Goal: Transaction & Acquisition: Purchase product/service

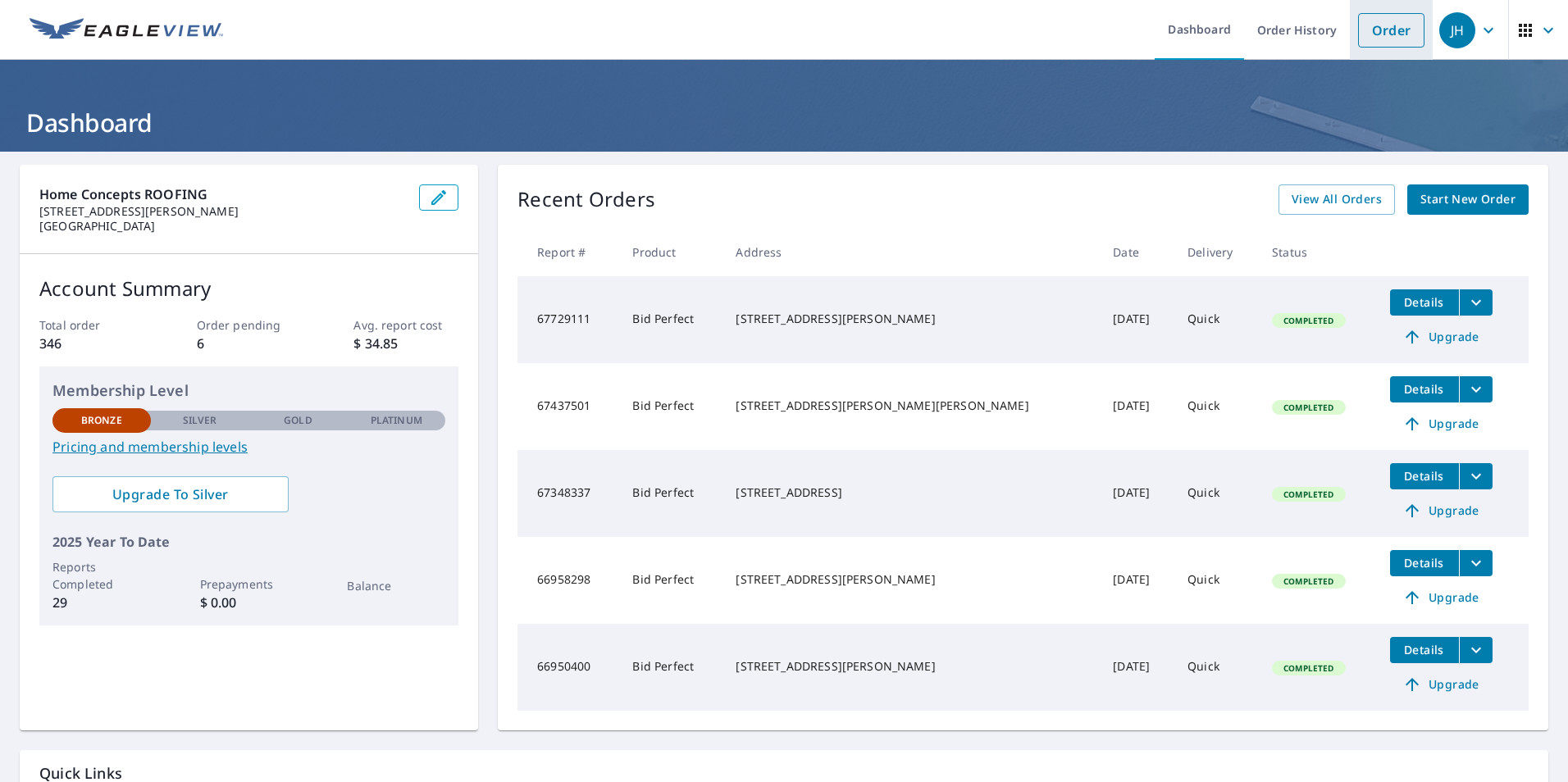
click at [1372, 34] on link "Order" at bounding box center [1391, 30] width 67 height 34
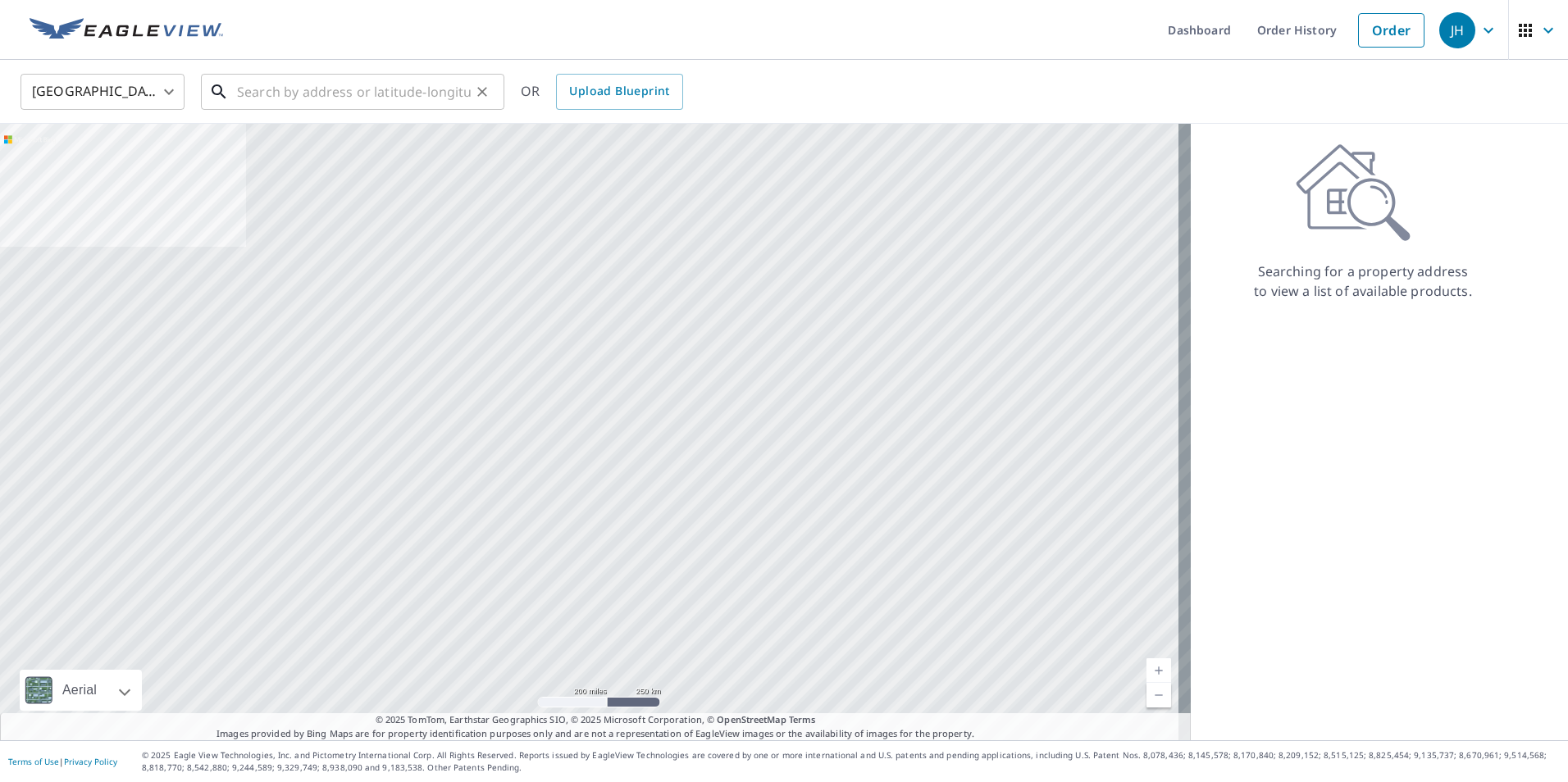
click at [432, 92] on input "text" at bounding box center [353, 92] width 234 height 46
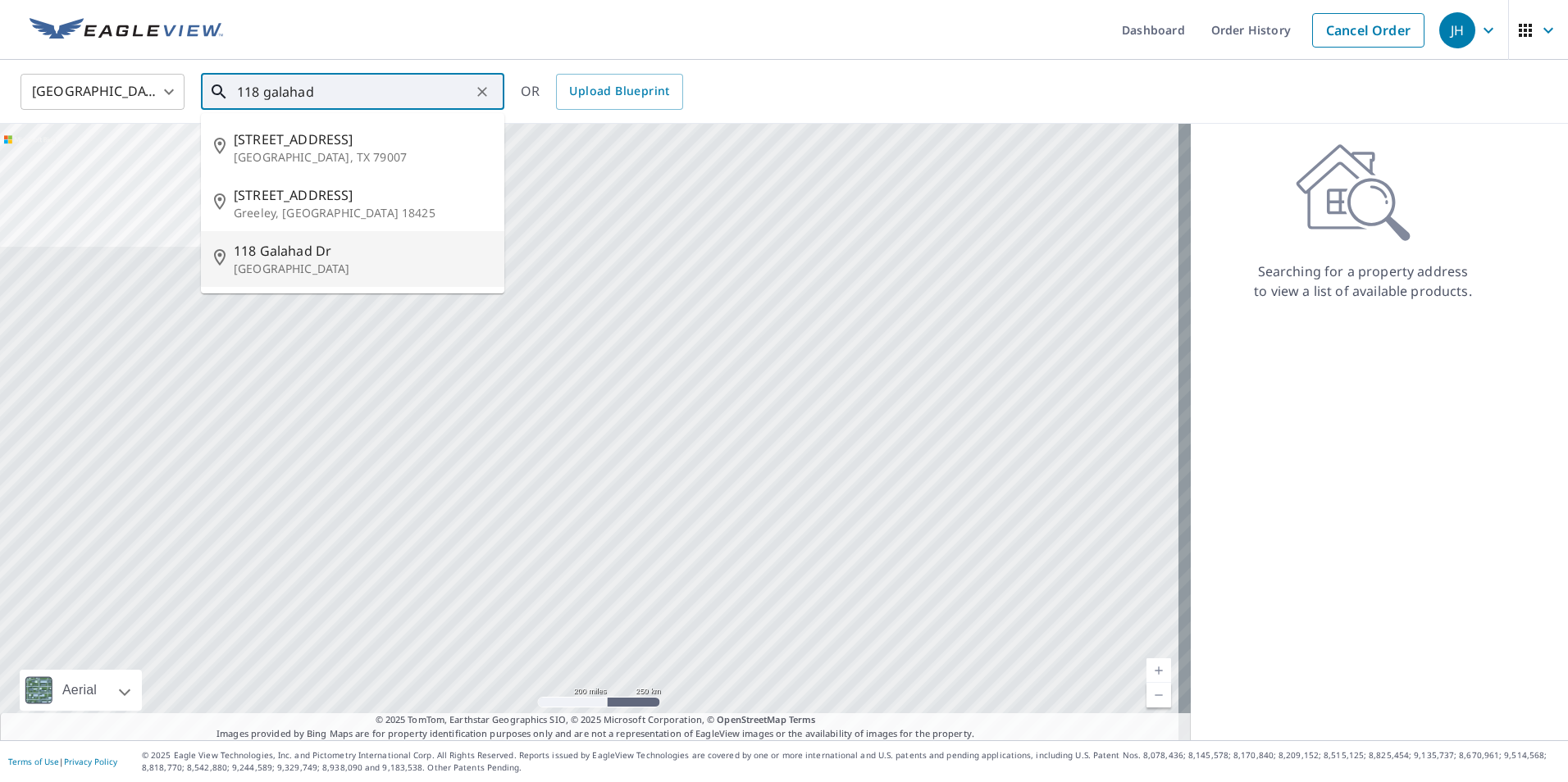
click at [315, 251] on span "118 Galahad Dr" at bounding box center [362, 250] width 258 height 19
type input "[STREET_ADDRESS][PERSON_NAME]"
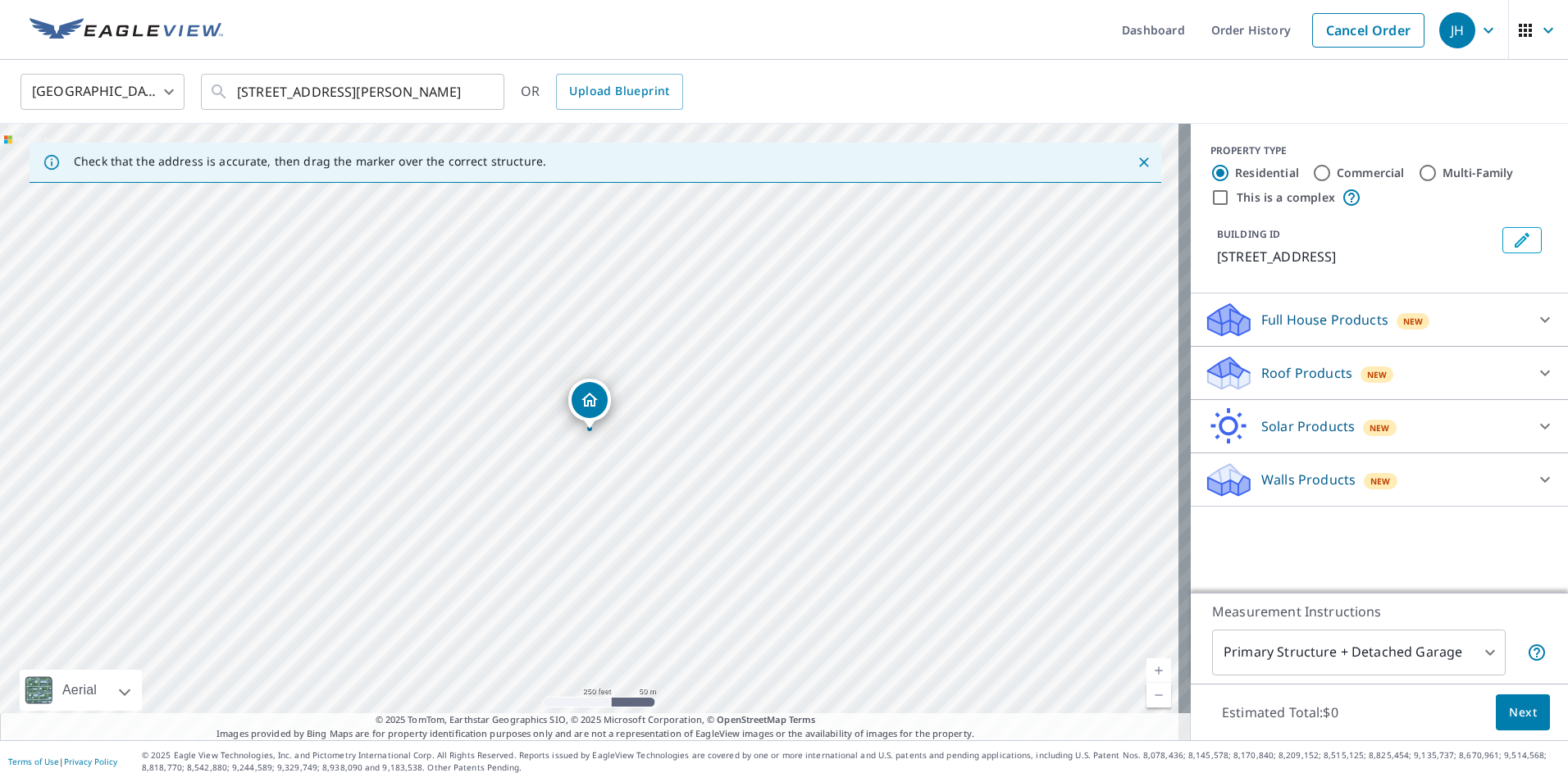
click at [1146, 669] on link "Current Level 17, Zoom In" at bounding box center [1158, 671] width 25 height 25
click at [1146, 669] on link "Current Level 17.68965987938785, Zoom In" at bounding box center [1158, 671] width 25 height 25
click at [1148, 693] on link "Current Level 20, Zoom Out" at bounding box center [1158, 695] width 25 height 25
click at [1148, 693] on link "Current Level 19, Zoom Out" at bounding box center [1158, 695] width 25 height 25
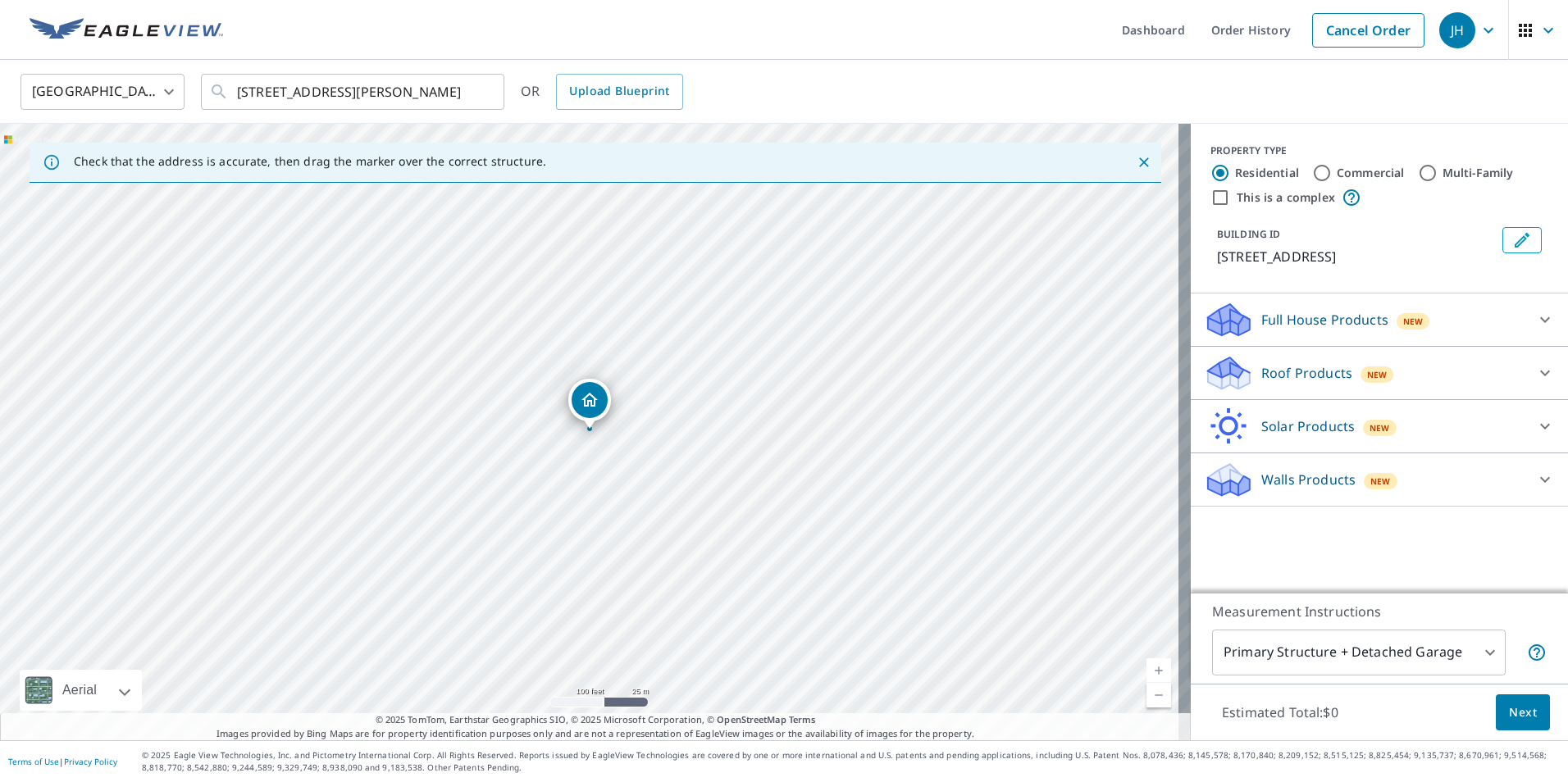
click at [1525, 367] on div at bounding box center [1544, 373] width 40 height 40
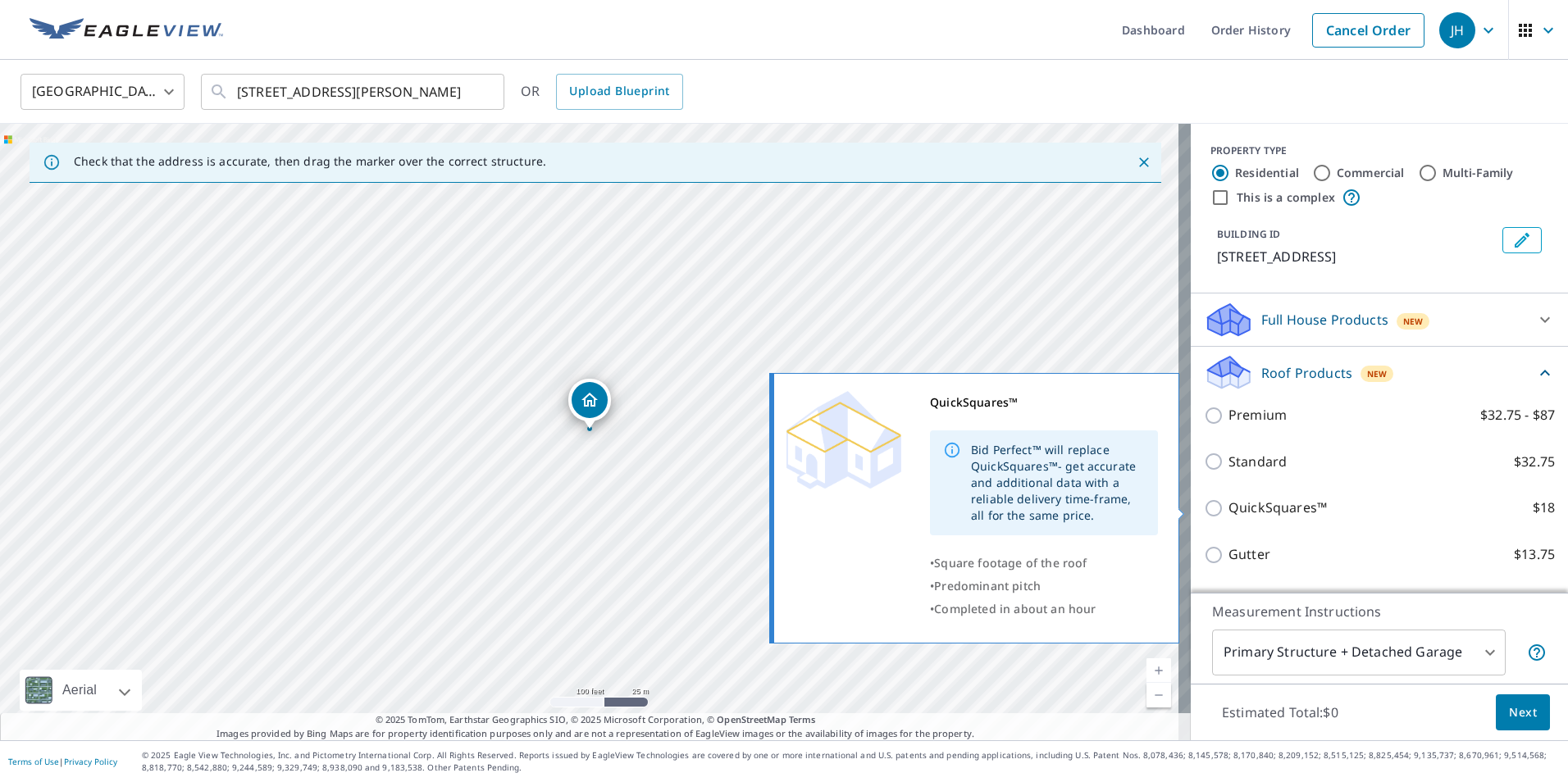
click at [1211, 507] on input "QuickSquares™ $18" at bounding box center [1216, 507] width 25 height 19
checkbox input "true"
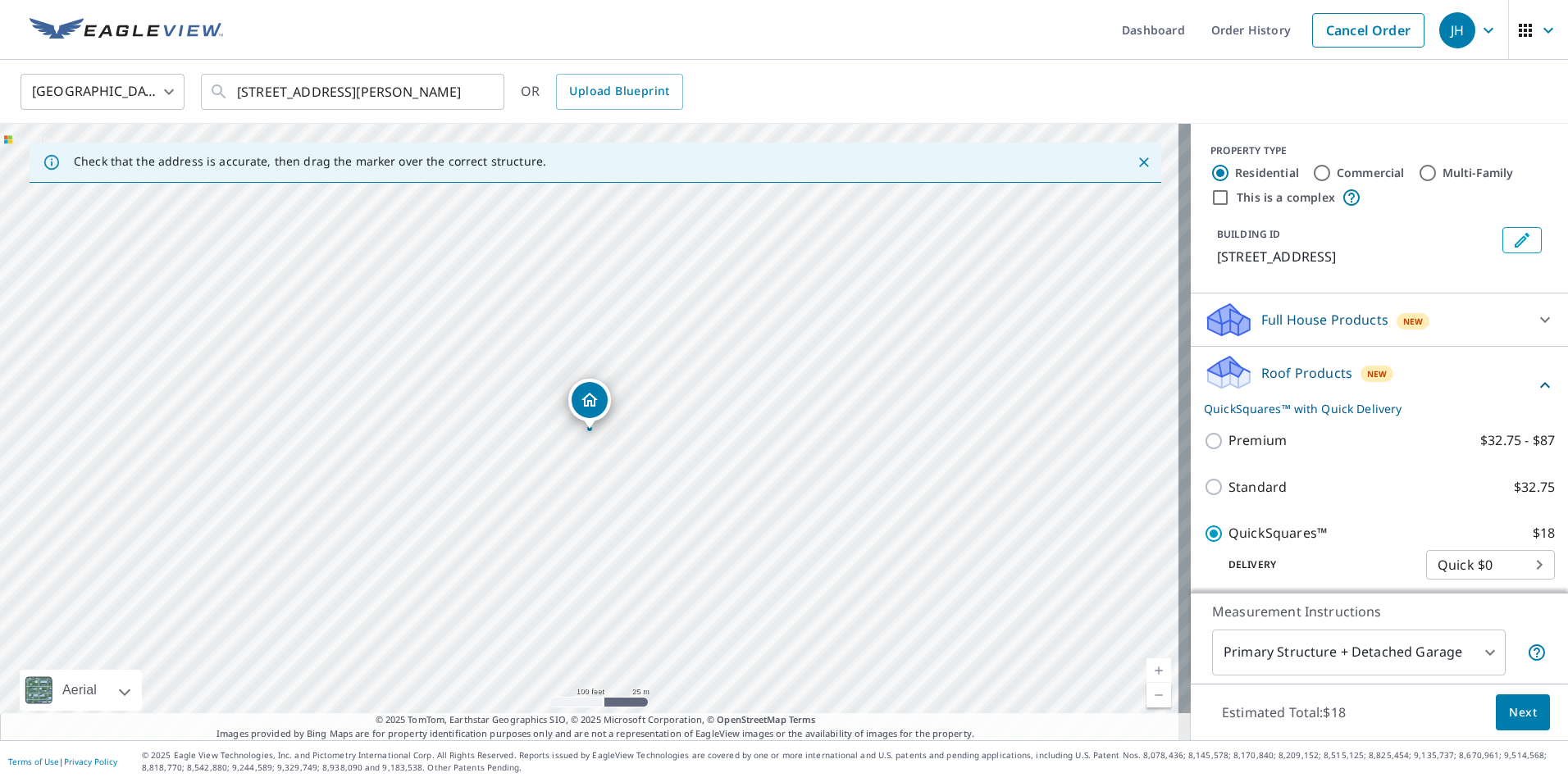
click at [1513, 717] on span "Next" at bounding box center [1523, 713] width 28 height 20
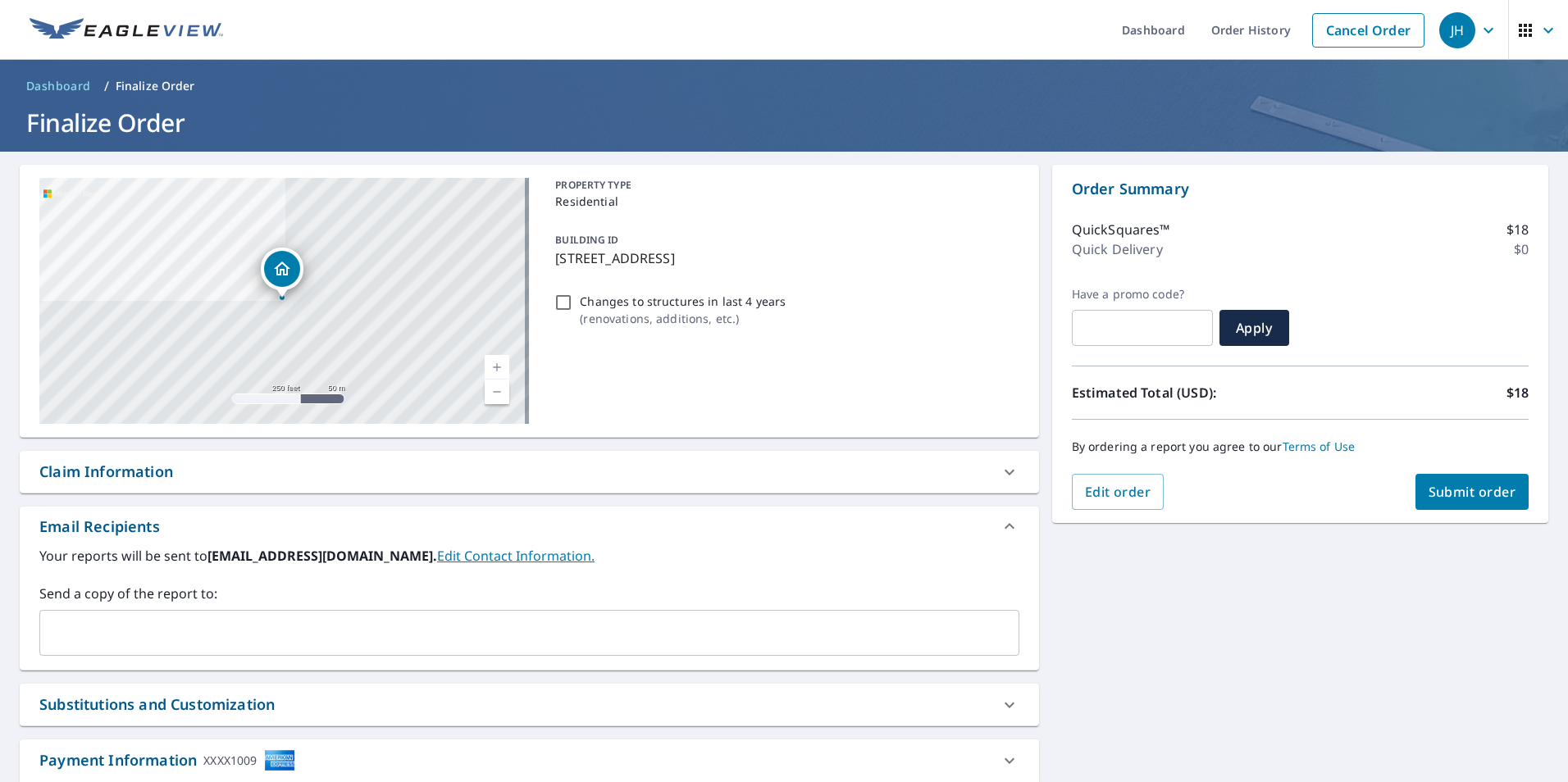
click at [1471, 485] on span "Submit order" at bounding box center [1472, 493] width 88 height 18
checkbox input "true"
